Goal: Task Accomplishment & Management: Use online tool/utility

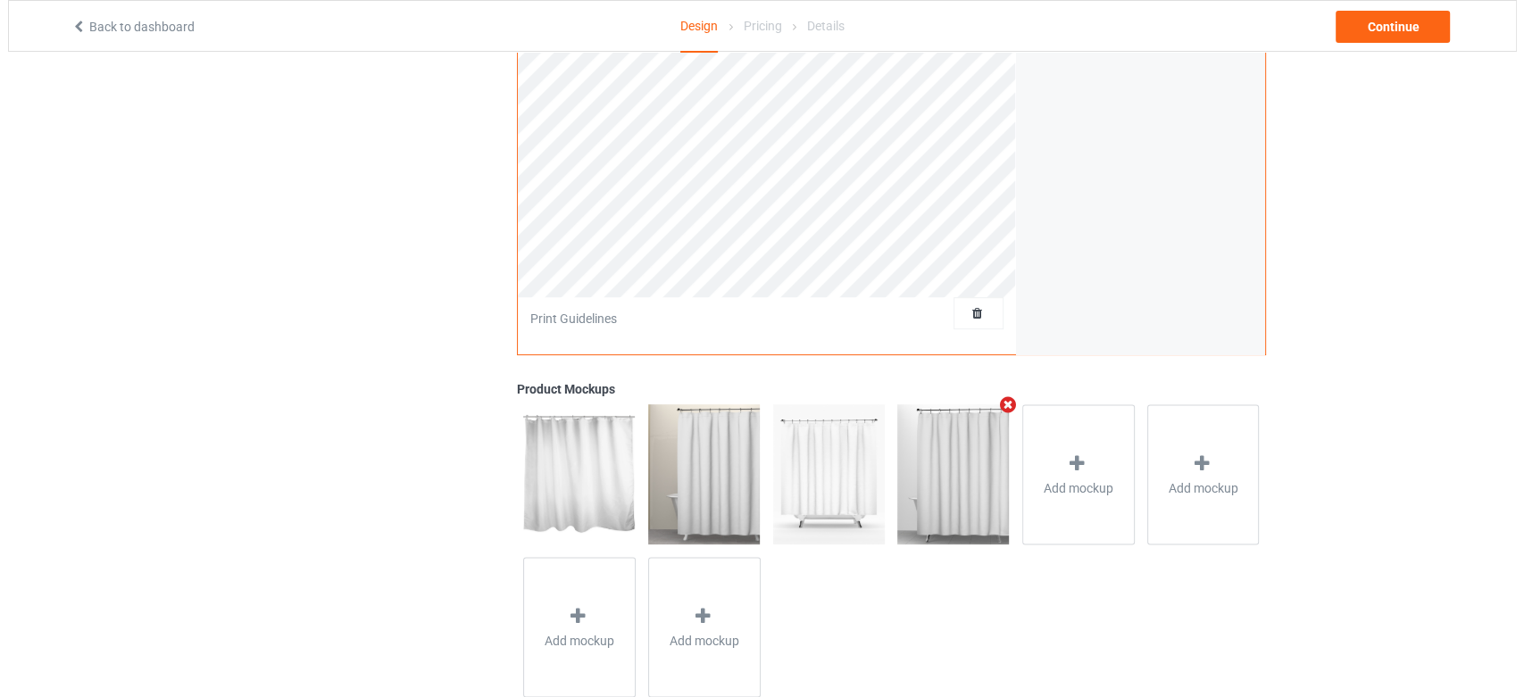
scroll to position [458, 0]
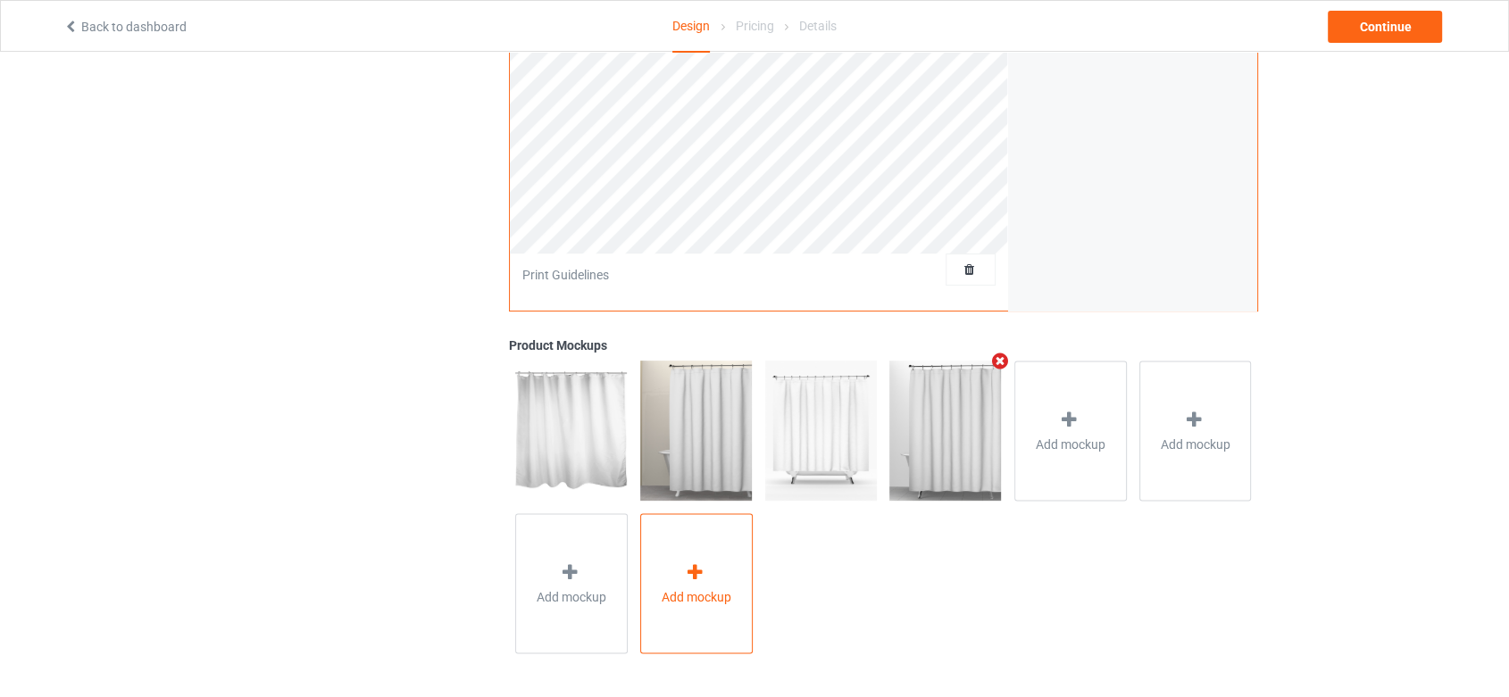
click at [693, 587] on span "Add mockup" at bounding box center [697, 596] width 70 height 18
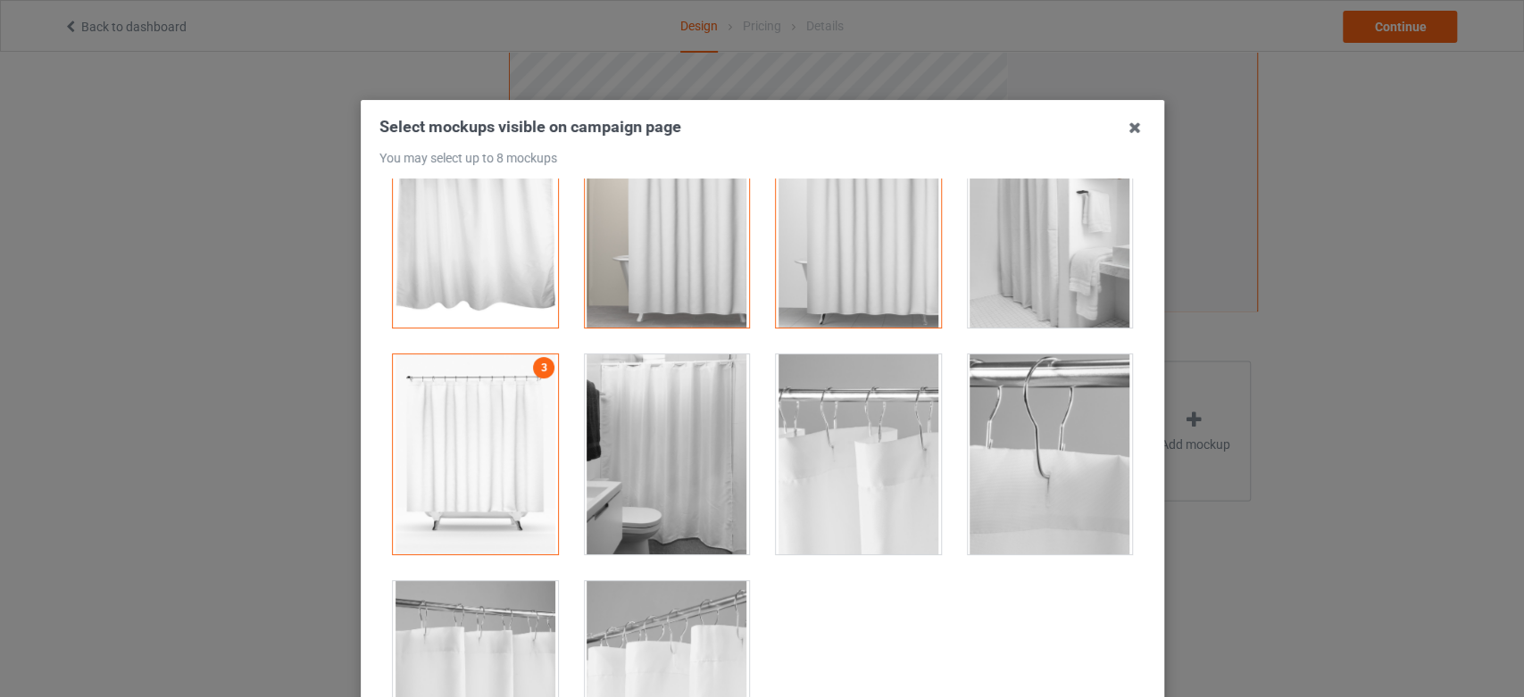
scroll to position [121, 0]
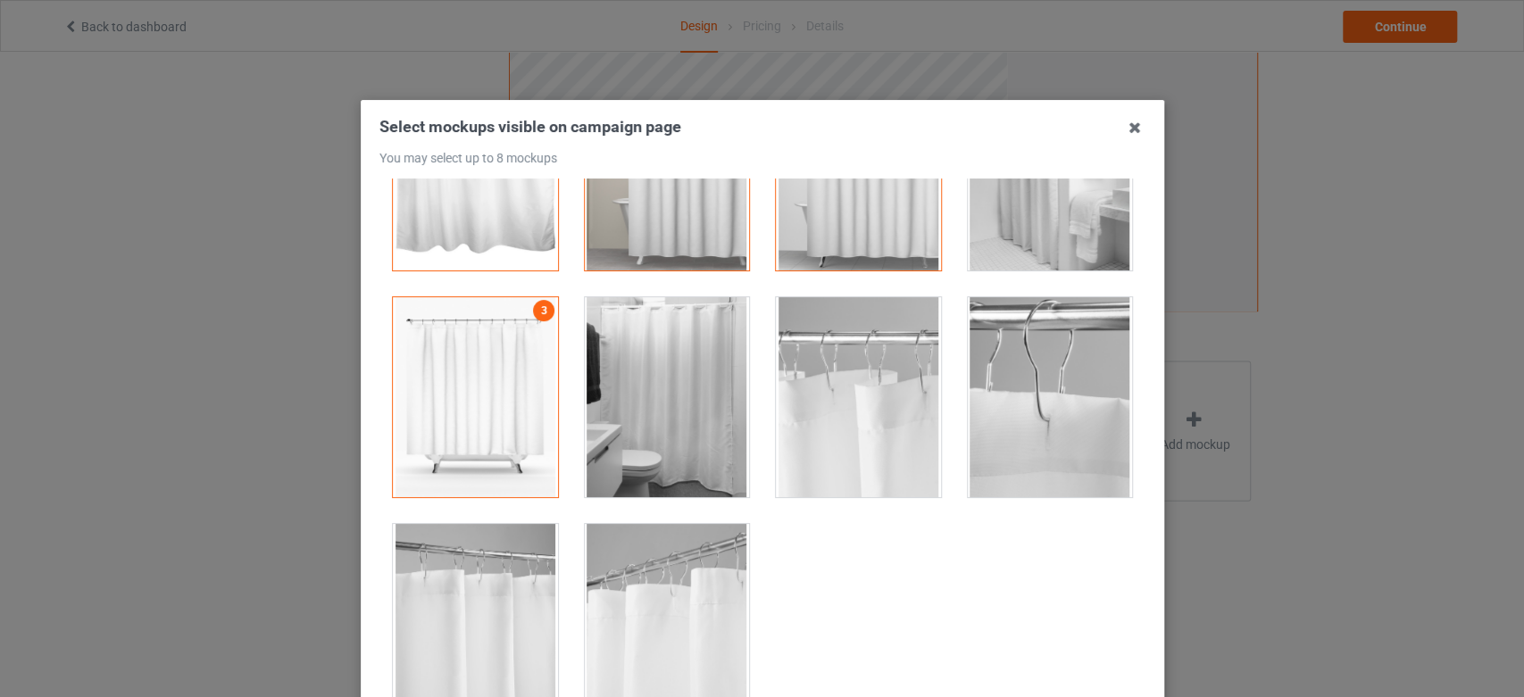
click at [672, 418] on div at bounding box center [666, 397] width 165 height 200
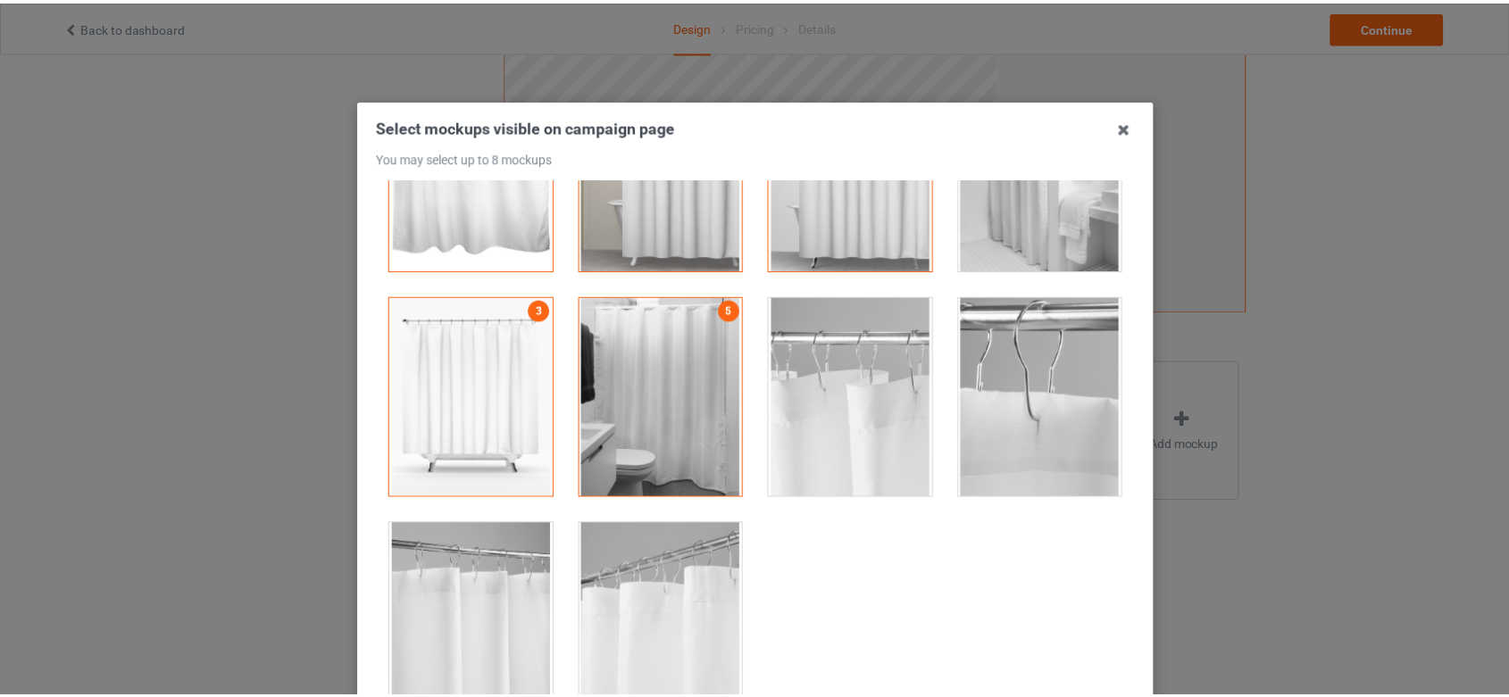
scroll to position [198, 0]
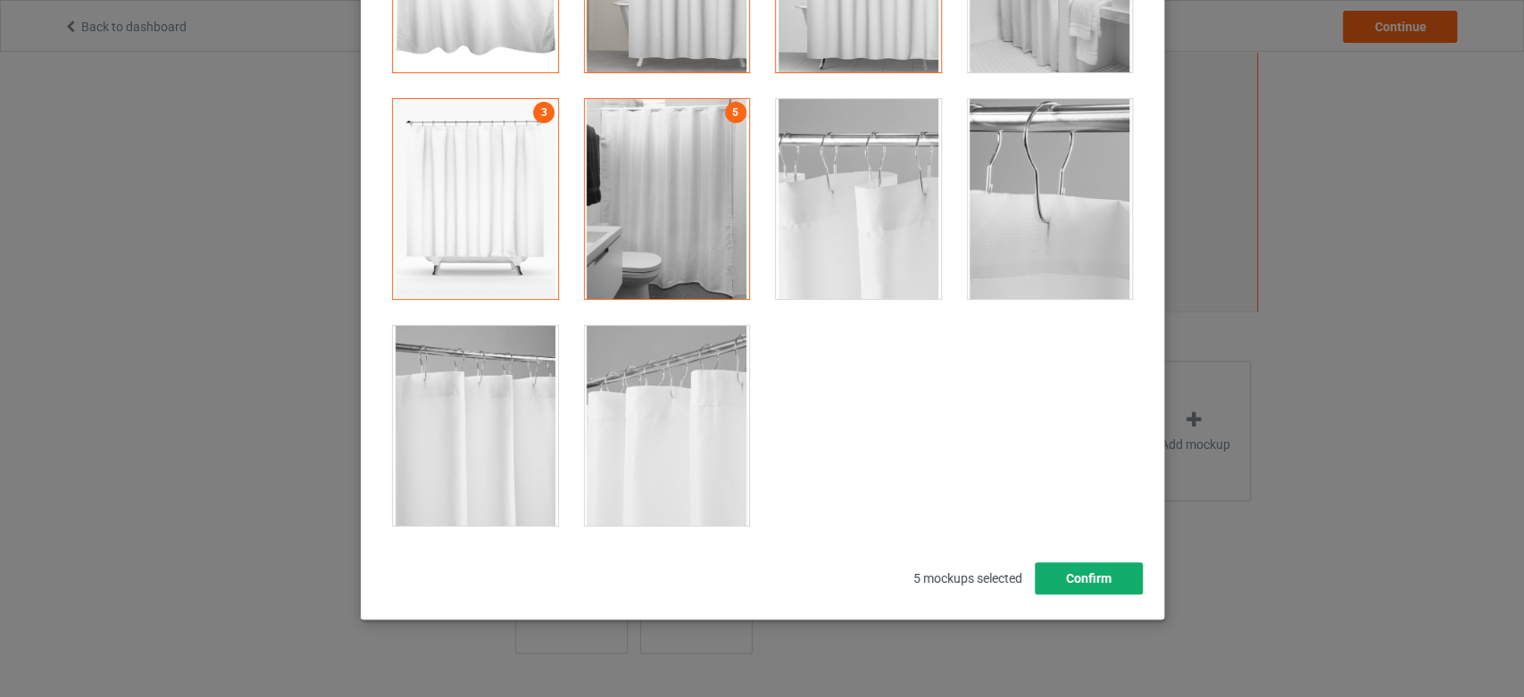
click at [1086, 585] on button "Confirm" at bounding box center [1088, 578] width 108 height 32
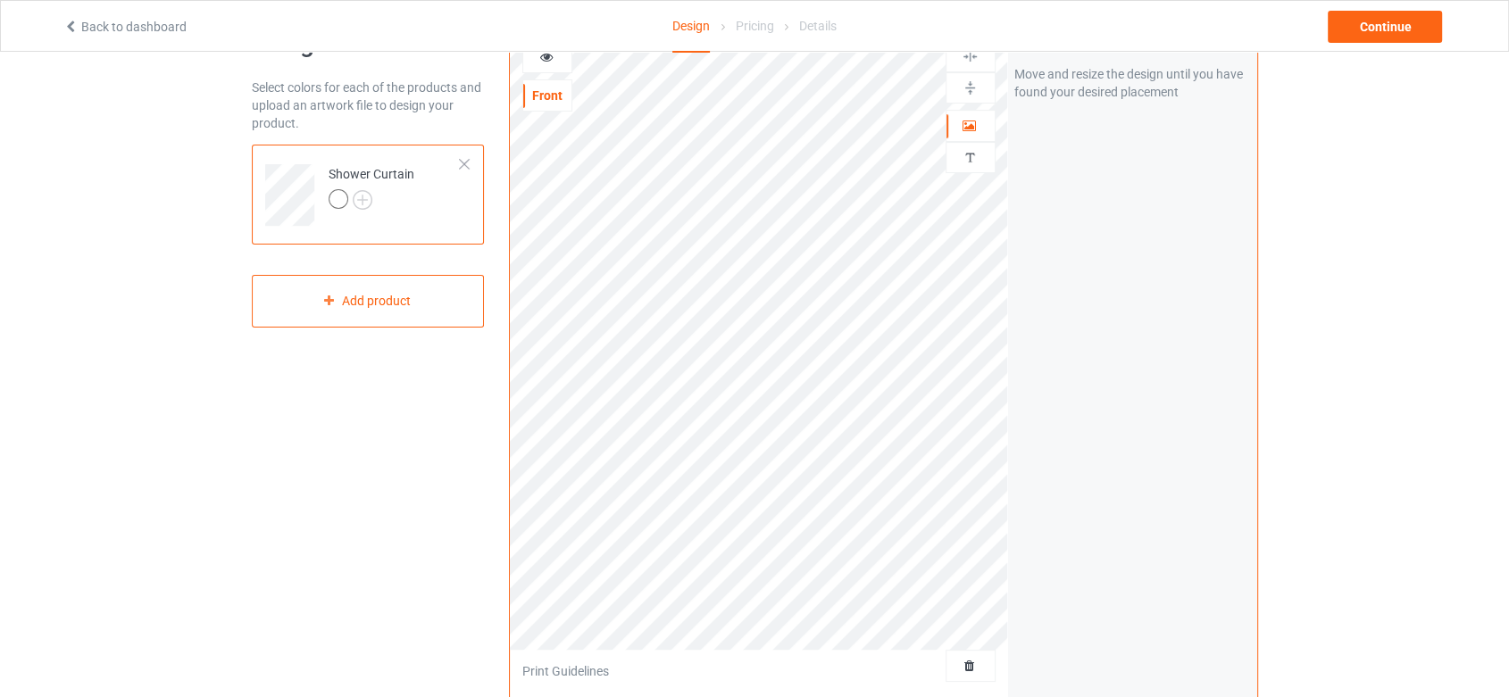
scroll to position [0, 0]
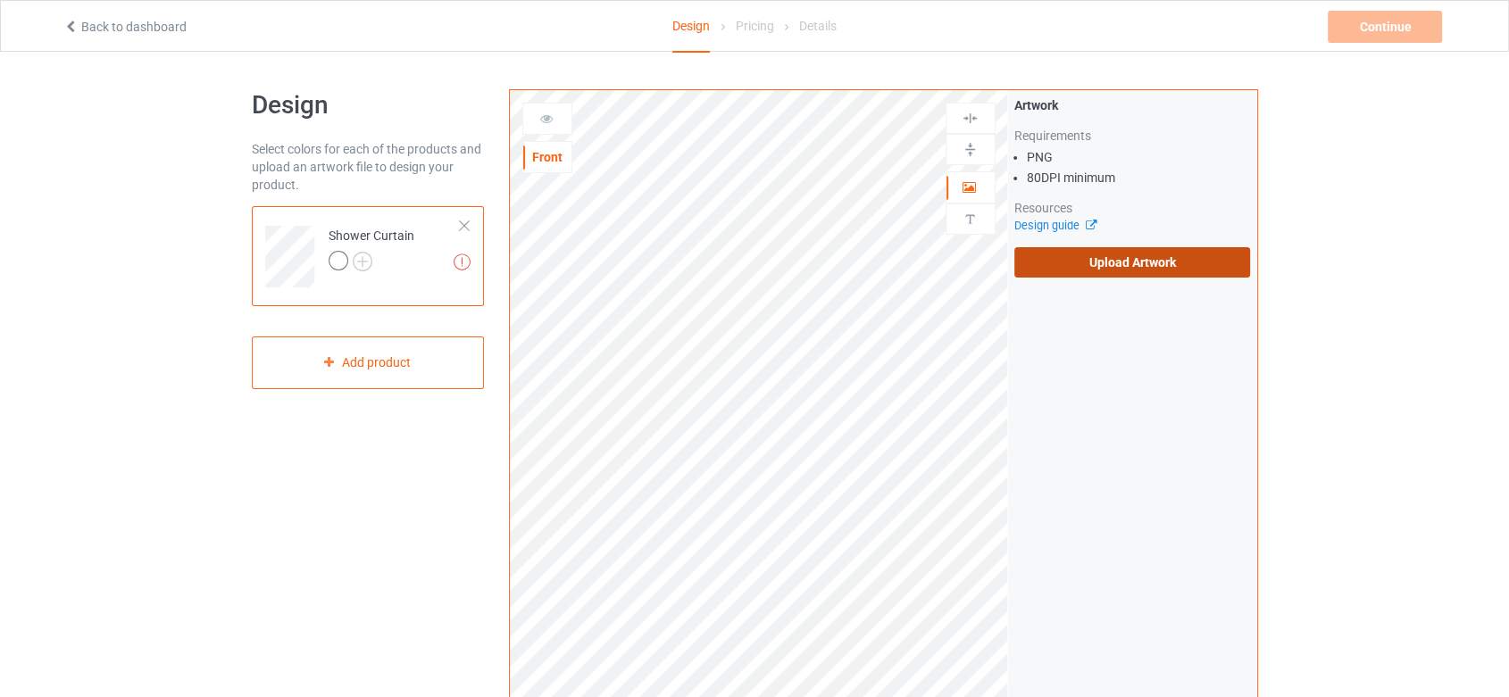
click at [1121, 270] on label "Upload Artwork" at bounding box center [1132, 262] width 237 height 30
click at [0, 0] on input "Upload Artwork" at bounding box center [0, 0] width 0 height 0
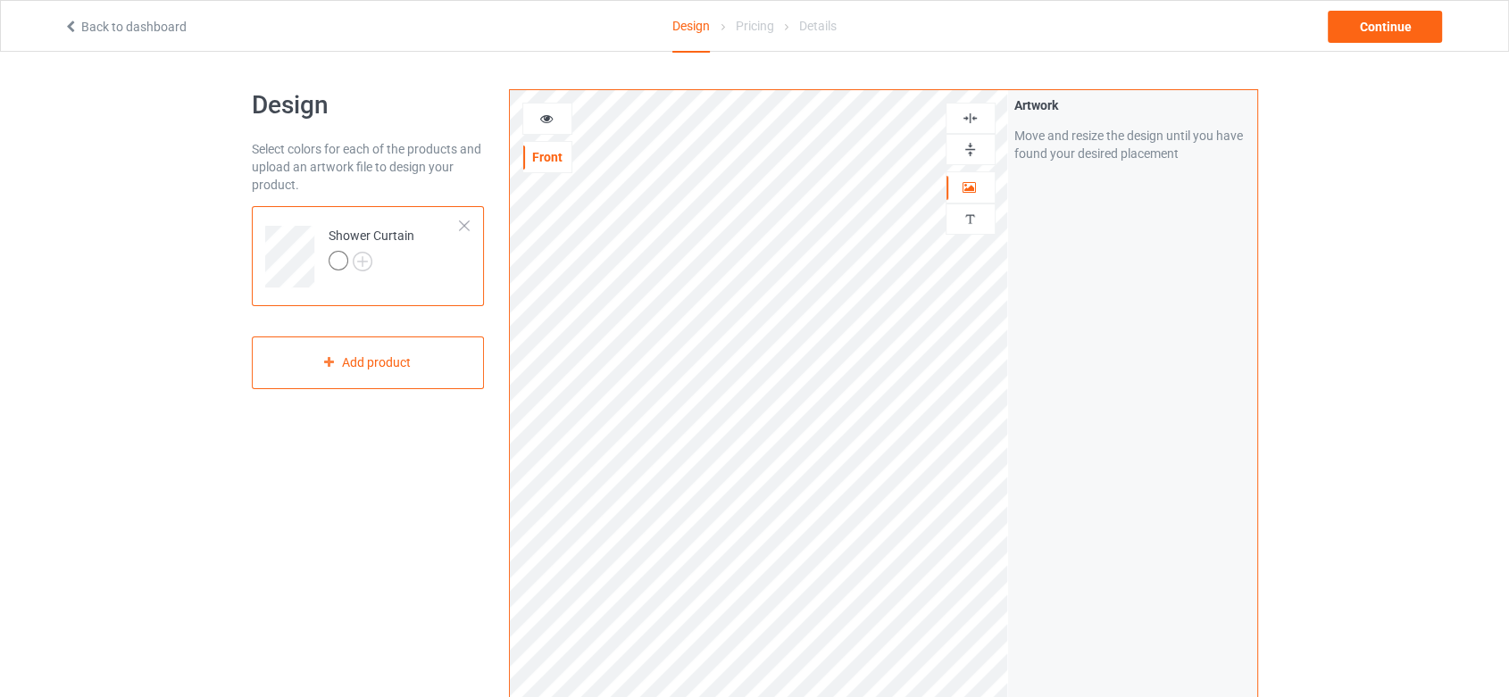
click at [964, 112] on img at bounding box center [969, 118] width 17 height 17
click at [967, 141] on img at bounding box center [969, 149] width 17 height 17
click at [544, 125] on div at bounding box center [547, 119] width 48 height 18
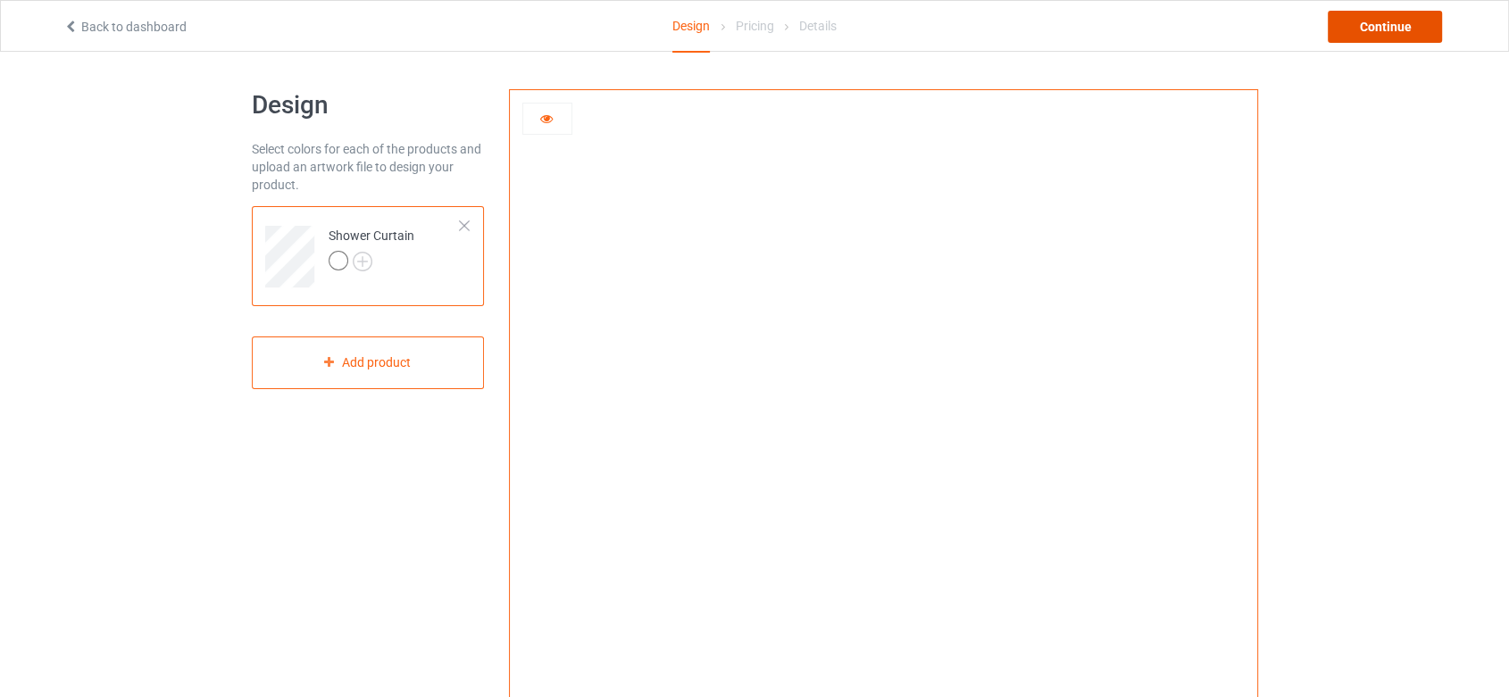
click at [1405, 27] on div "Continue" at bounding box center [1384, 27] width 114 height 32
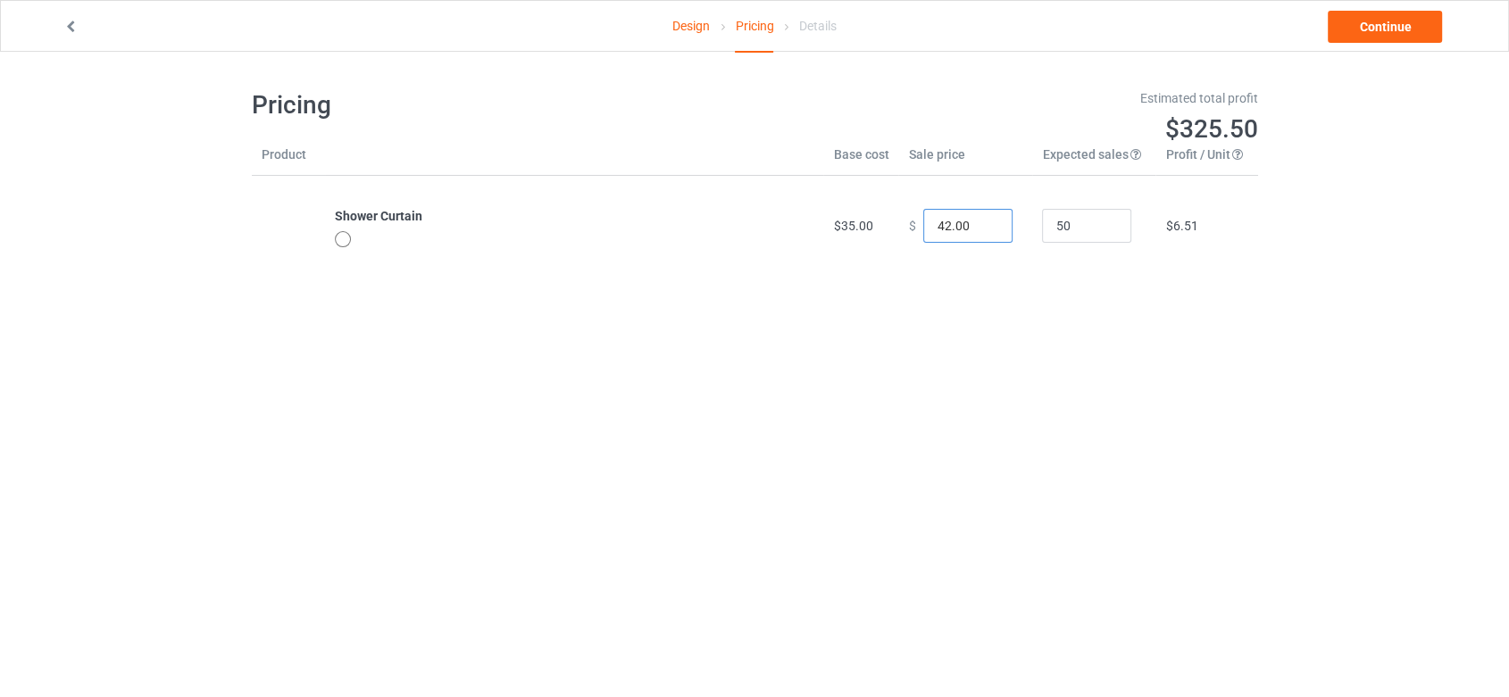
click at [955, 230] on input "42.00" at bounding box center [967, 226] width 89 height 34
drag, startPoint x: 961, startPoint y: 228, endPoint x: 927, endPoint y: 240, distance: 37.0
click at [927, 240] on input "42.00" at bounding box center [967, 226] width 89 height 34
type input "50.00"
click at [1094, 420] on body "Design Pricing Details Continue Pricing Estimated total profit $697.50 Product …" at bounding box center [754, 400] width 1509 height 697
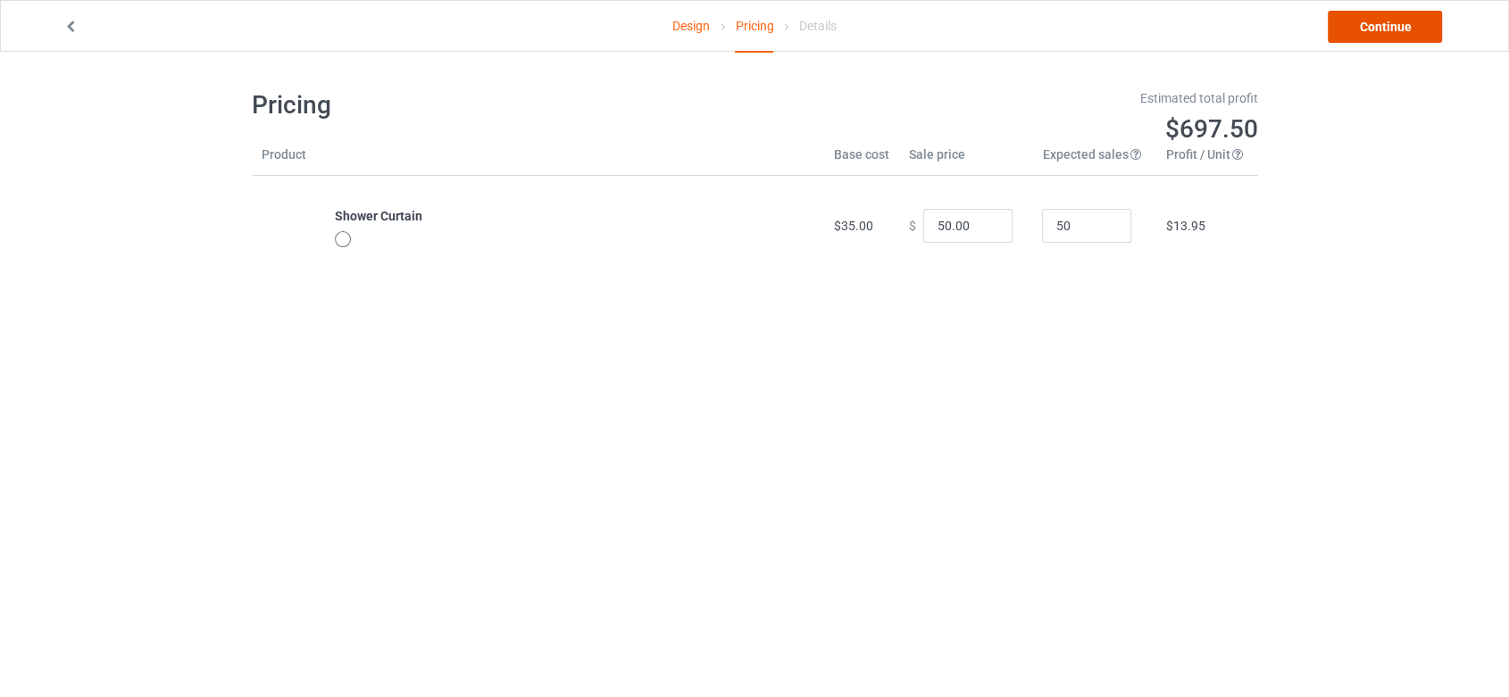
click at [1409, 22] on link "Continue" at bounding box center [1384, 27] width 114 height 32
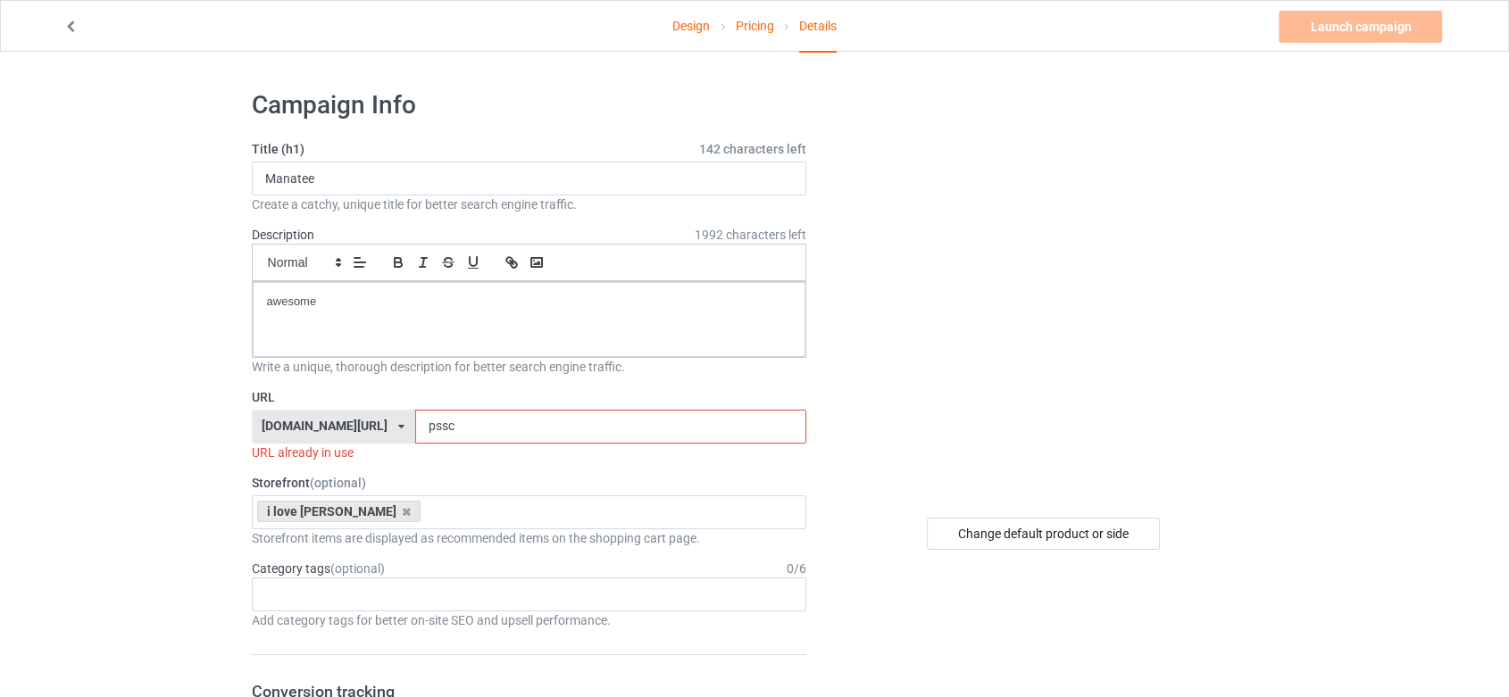
drag, startPoint x: 416, startPoint y: 424, endPoint x: 379, endPoint y: 425, distance: 37.5
click at [415, 425] on input "pssc" at bounding box center [610, 427] width 391 height 34
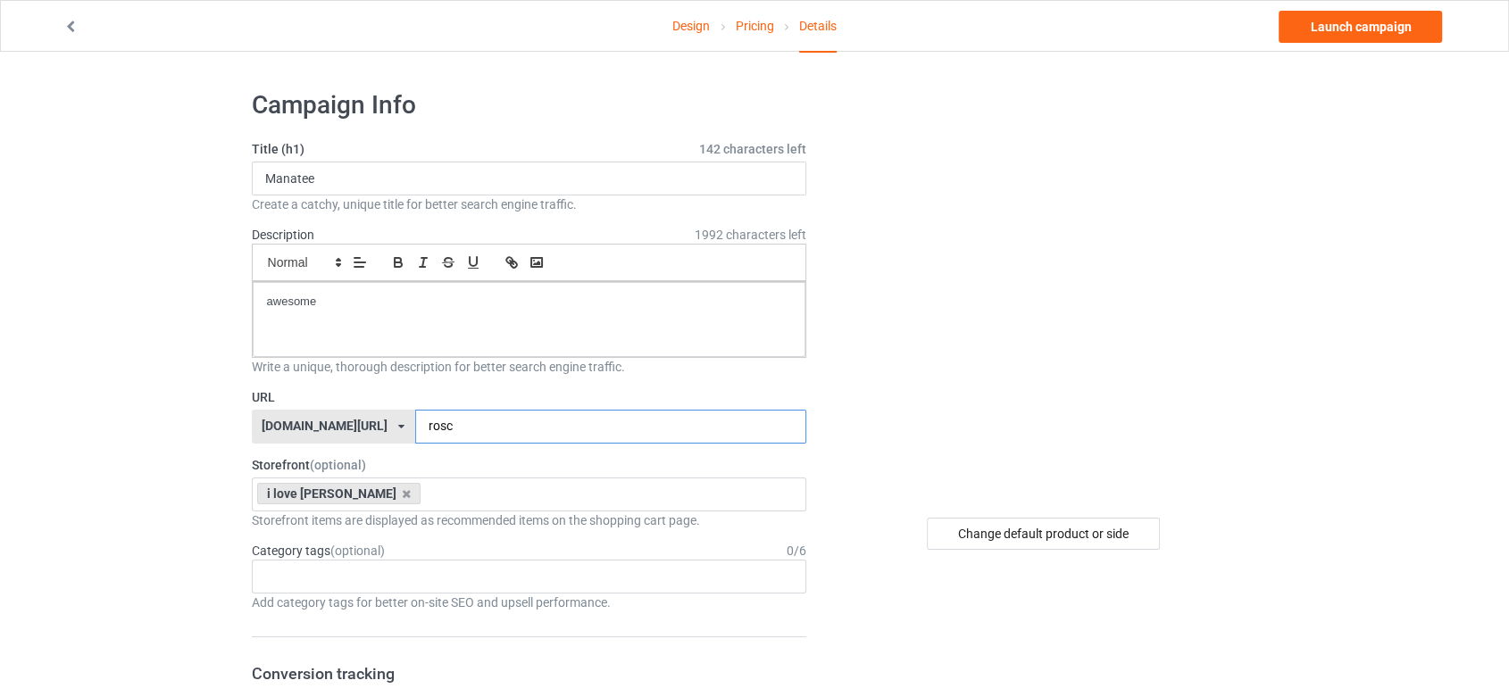
type input "rosc"
click at [1356, 20] on link "Launch campaign" at bounding box center [1359, 27] width 163 height 32
